Goal: Information Seeking & Learning: Stay updated

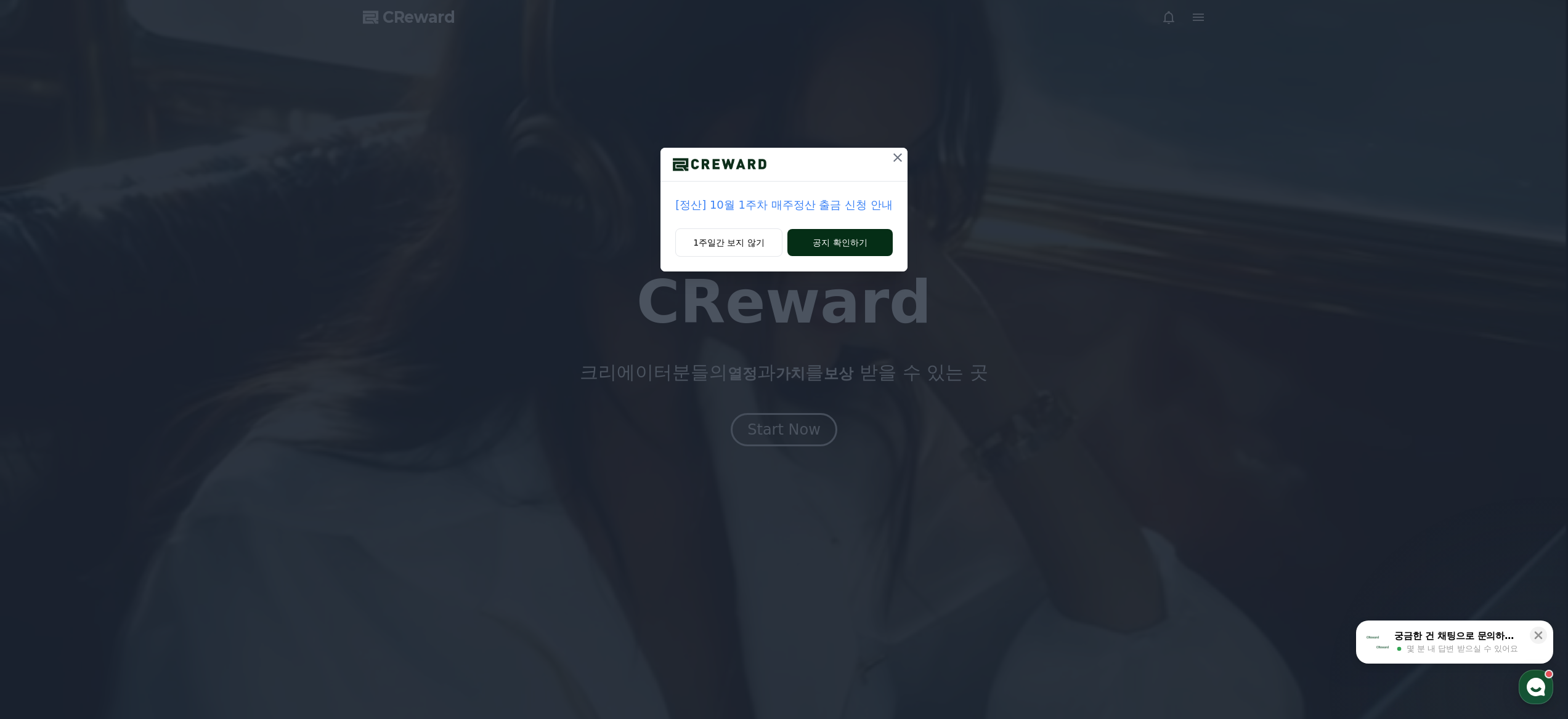
click at [854, 237] on button "공지 확인하기" at bounding box center [840, 243] width 106 height 27
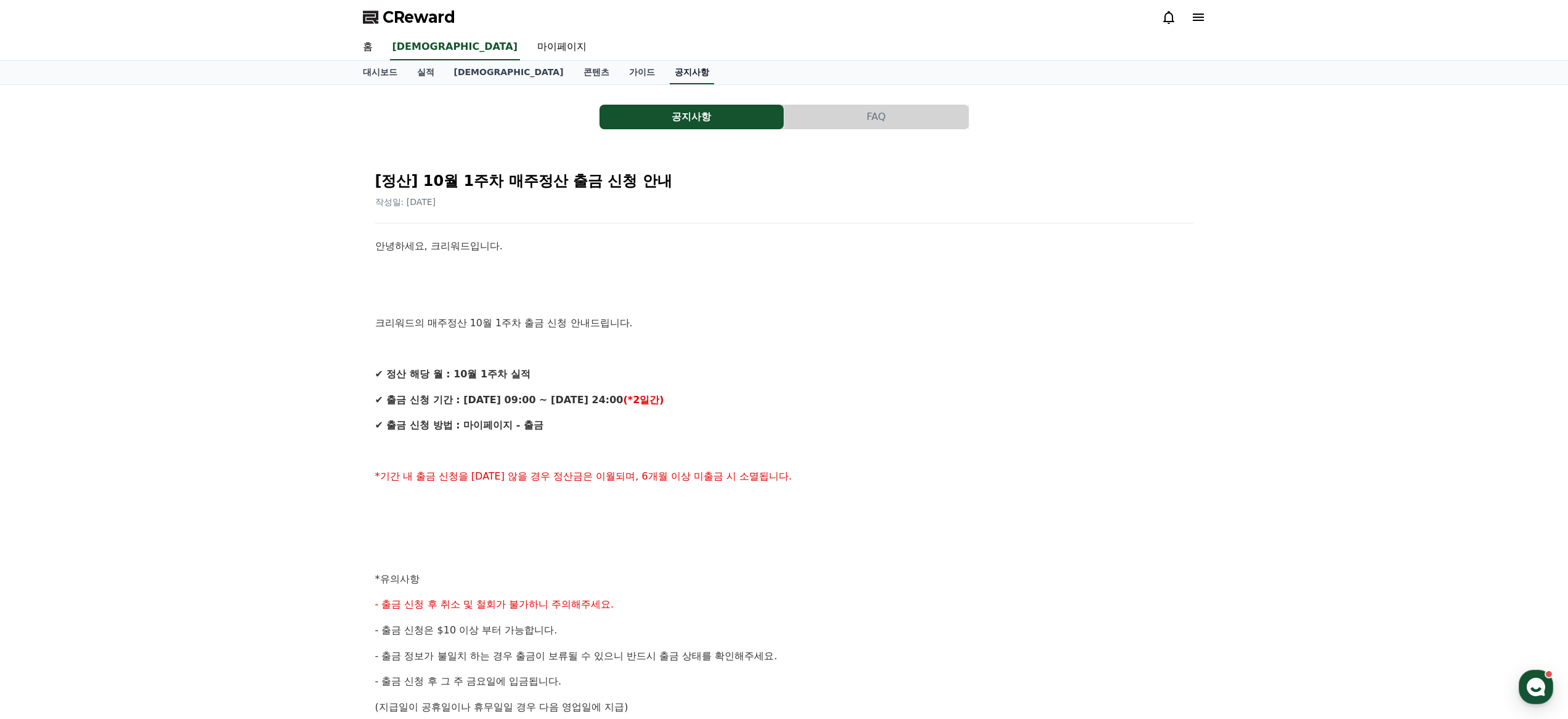
click at [670, 71] on link "공지사항" at bounding box center [692, 73] width 44 height 23
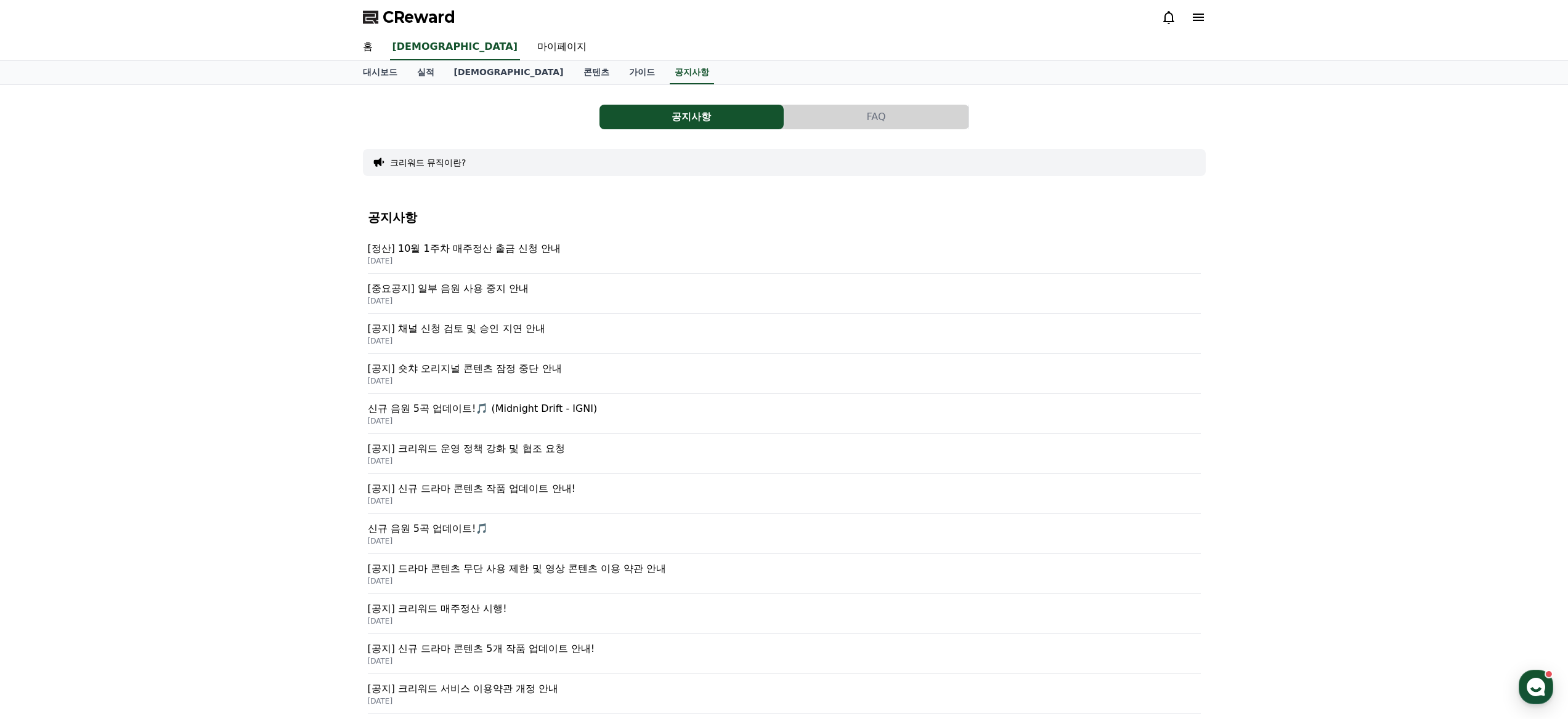
click at [691, 114] on button "공지사항" at bounding box center [691, 117] width 184 height 25
